Goal: Transaction & Acquisition: Purchase product/service

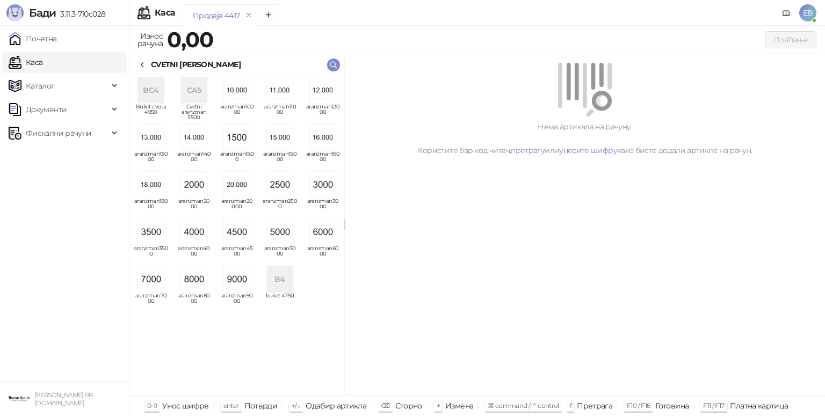
click at [325, 220] on img "grid" at bounding box center [323, 232] width 26 height 26
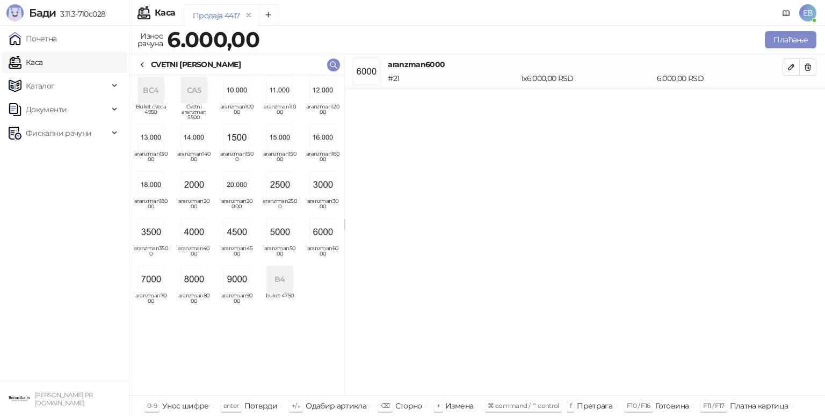
click at [142, 64] on icon at bounding box center [142, 65] width 9 height 9
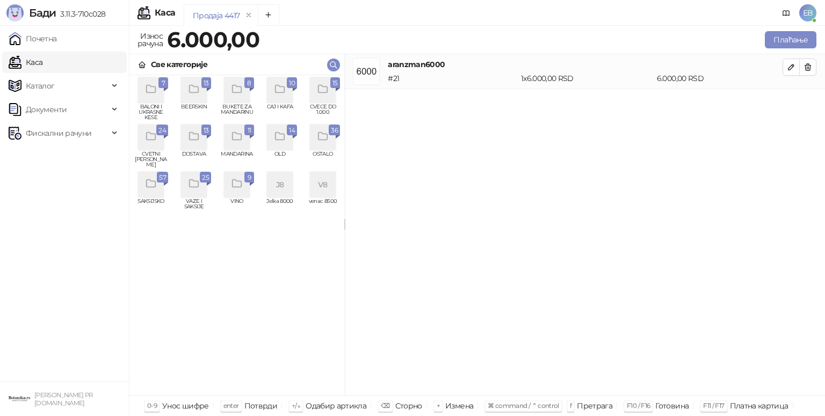
click at [317, 92] on icon "grid" at bounding box center [323, 89] width 12 height 12
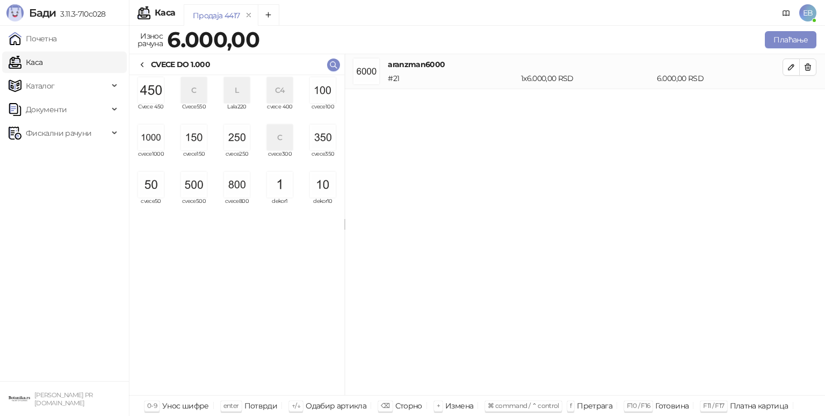
click at [249, 144] on img "grid" at bounding box center [237, 138] width 26 height 26
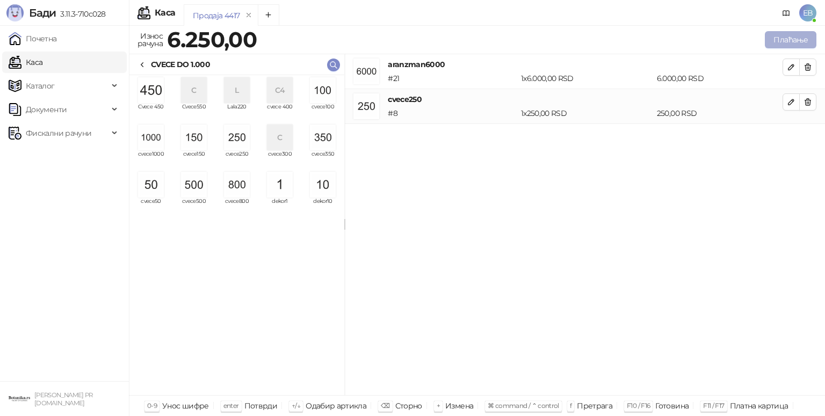
click at [787, 40] on button "Плаћање" at bounding box center [791, 39] width 52 height 17
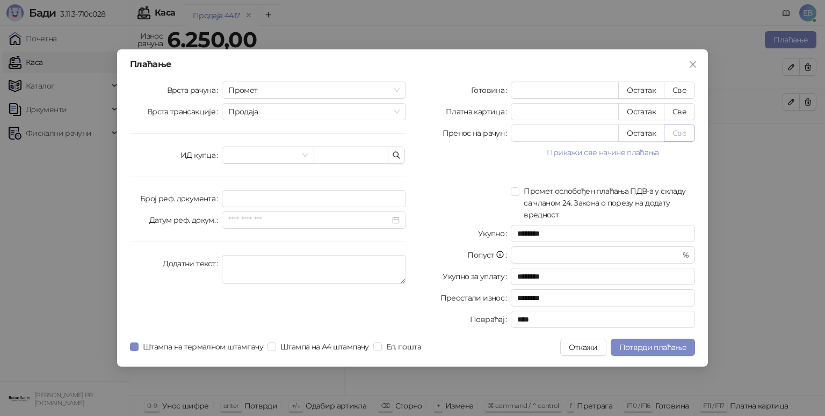
click at [680, 133] on button "Све" at bounding box center [679, 133] width 31 height 17
type input "****"
click at [657, 349] on span "Потврди плаћање" at bounding box center [652, 348] width 67 height 10
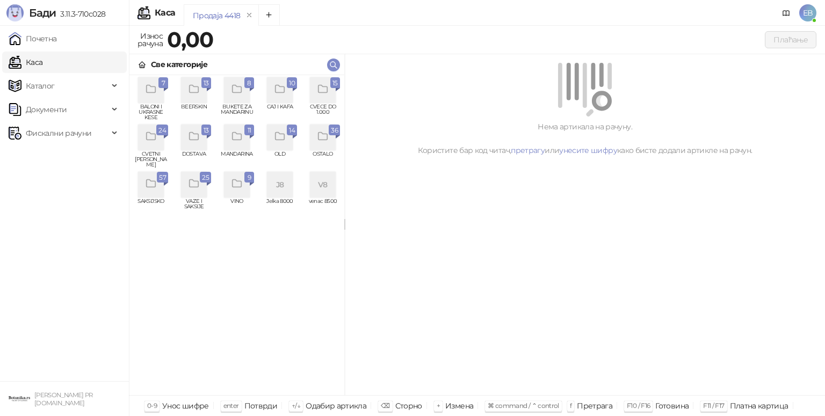
click at [321, 98] on div "grid" at bounding box center [323, 90] width 26 height 26
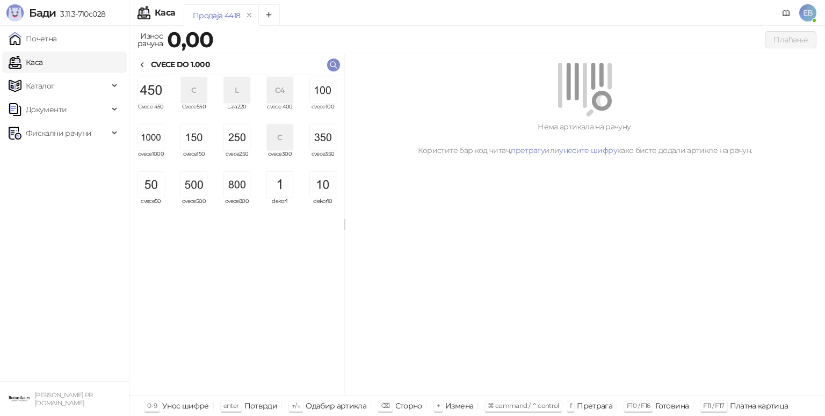
click at [150, 129] on img "grid" at bounding box center [151, 138] width 26 height 26
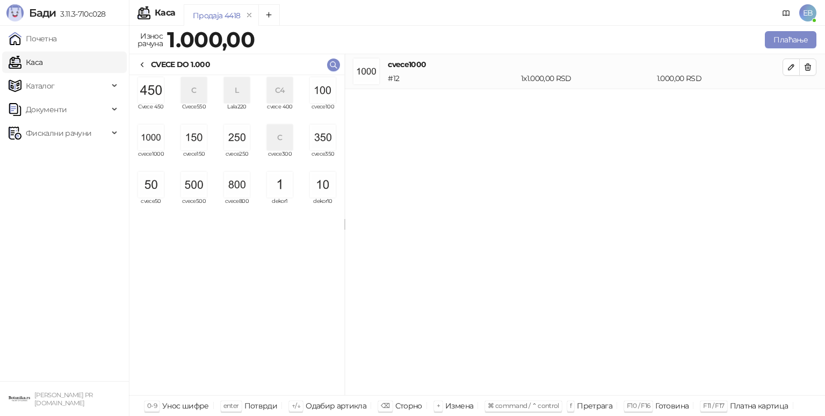
click at [150, 129] on img "grid" at bounding box center [151, 138] width 26 height 26
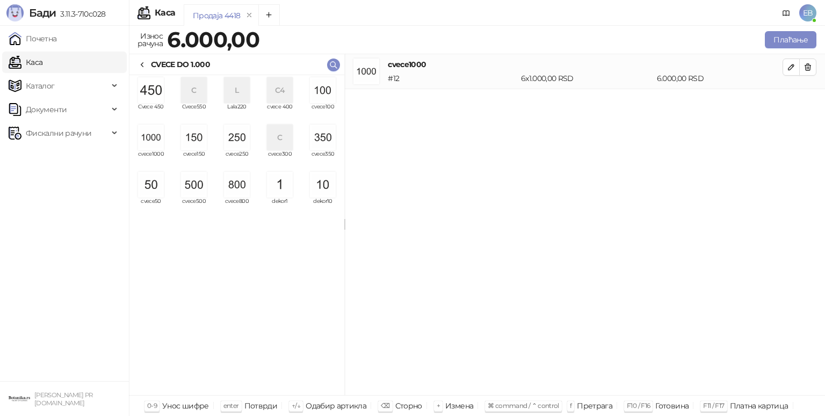
click at [150, 129] on img "grid" at bounding box center [151, 138] width 26 height 26
click at [783, 38] on button "Плаћање" at bounding box center [791, 39] width 52 height 17
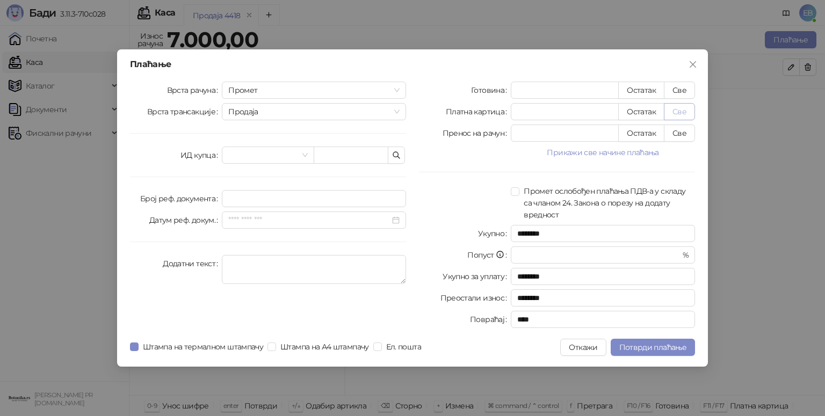
click at [679, 112] on button "Све" at bounding box center [679, 111] width 31 height 17
type input "****"
click at [640, 353] on button "Потврди плаћање" at bounding box center [653, 347] width 84 height 17
